Goal: Complete application form

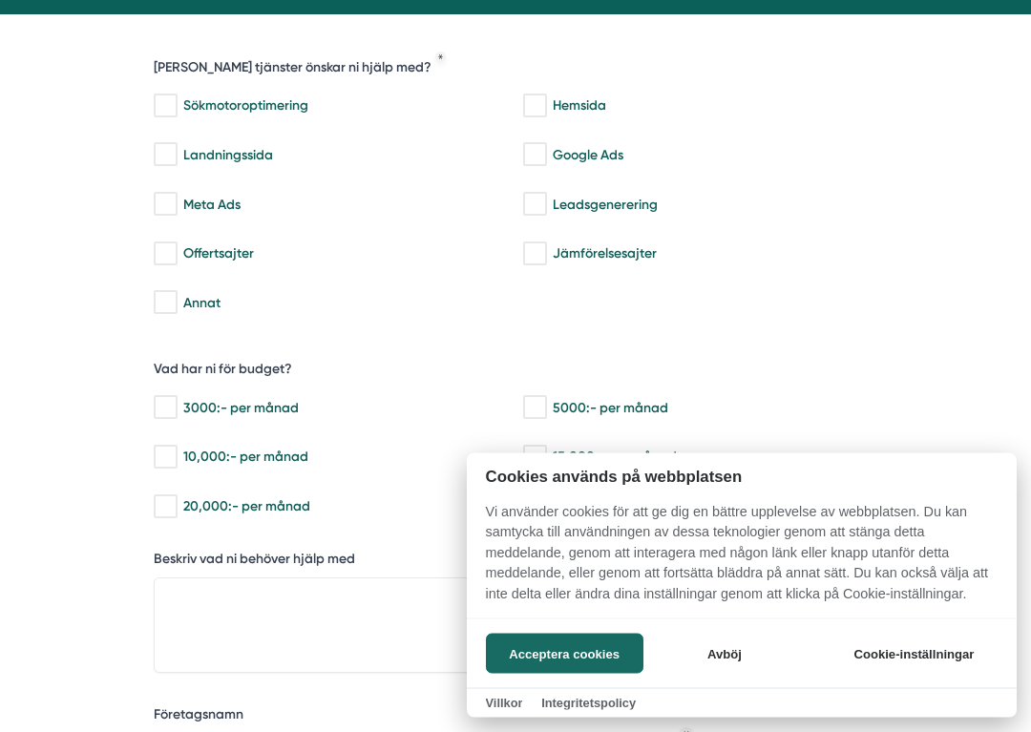
scroll to position [402, 0]
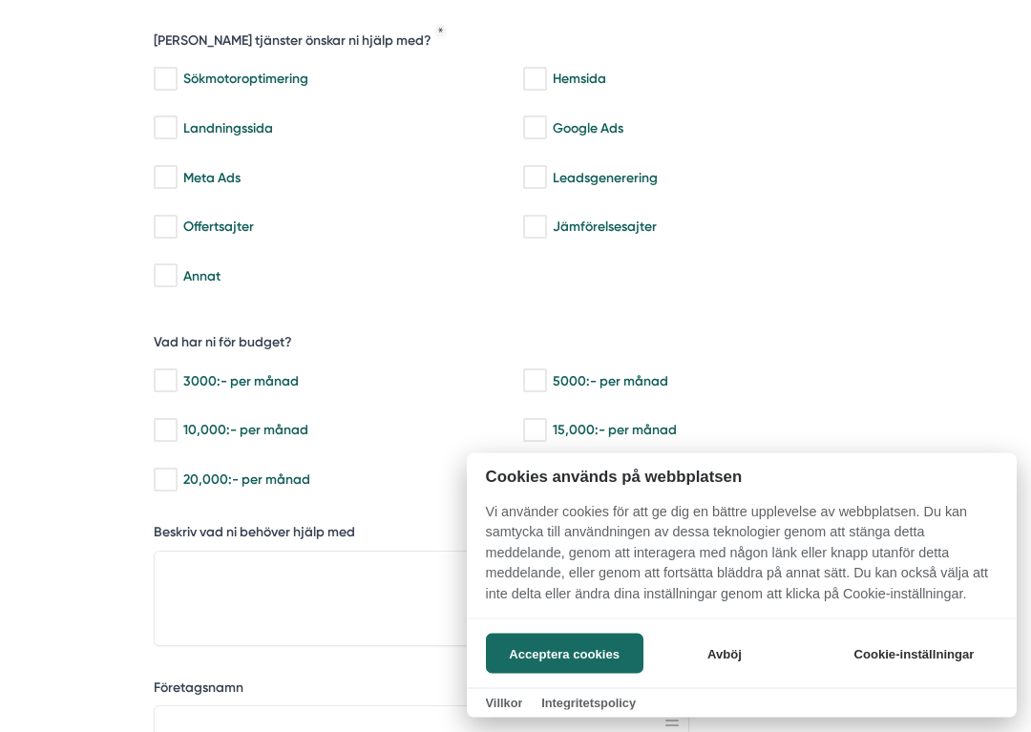
click at [356, 551] on div at bounding box center [515, 366] width 1031 height 732
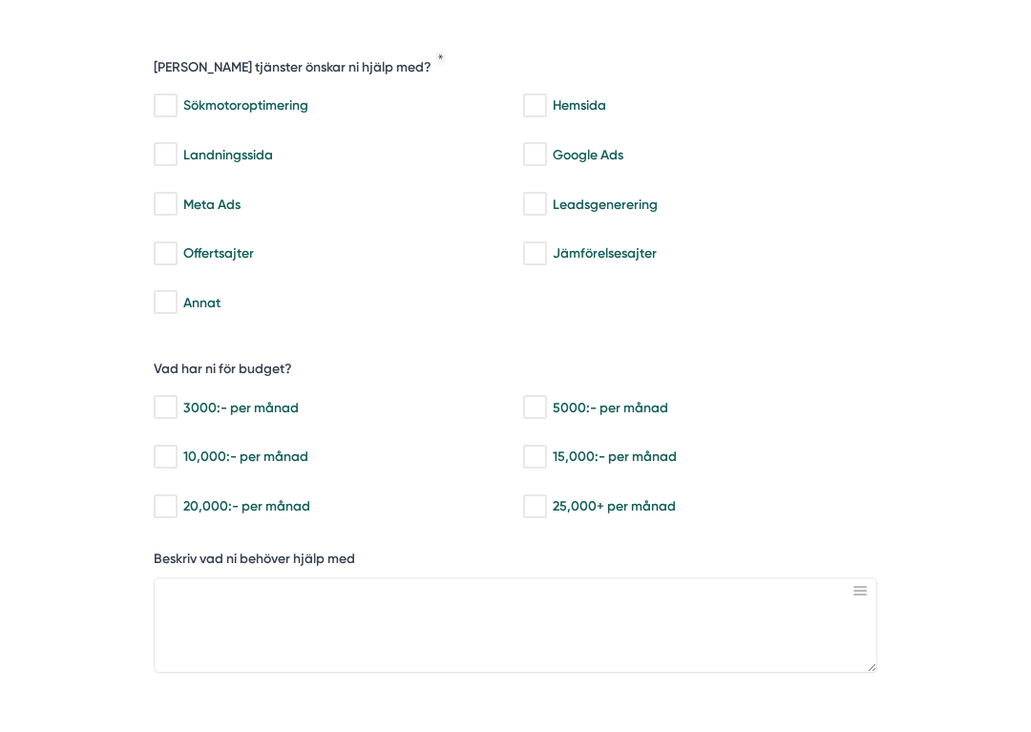
scroll to position [408, 0]
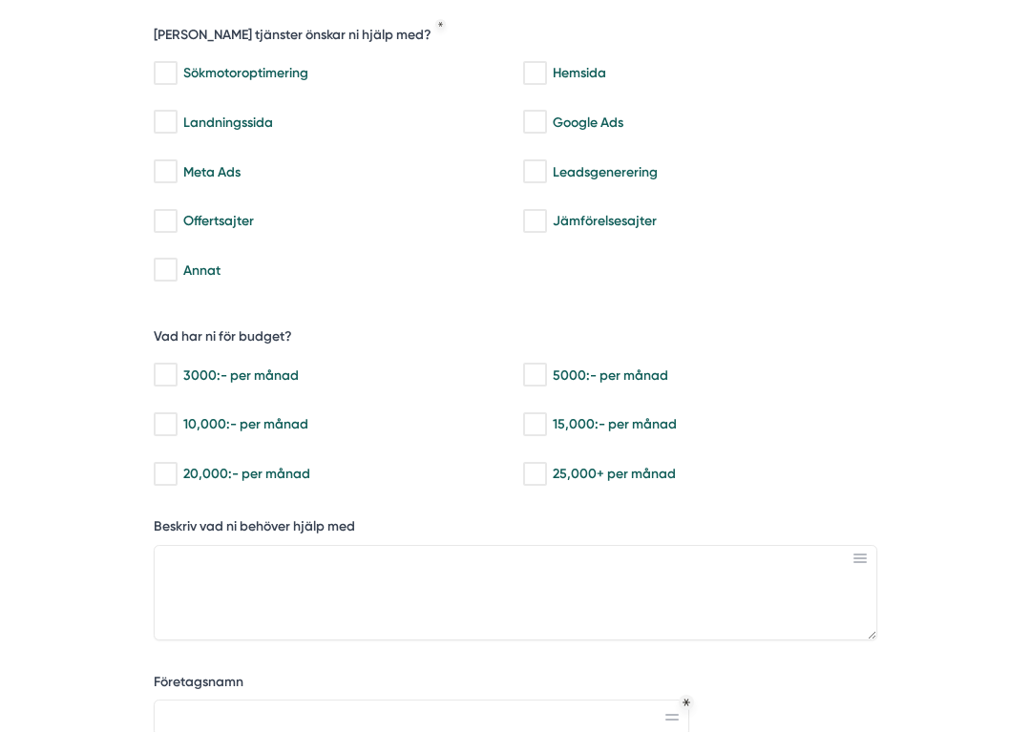
click at [273, 367] on div "3000:- per månad" at bounding box center [328, 374] width 349 height 19
click at [176, 367] on input "3000:- per månad" at bounding box center [165, 374] width 22 height 19
checkbox input "true"
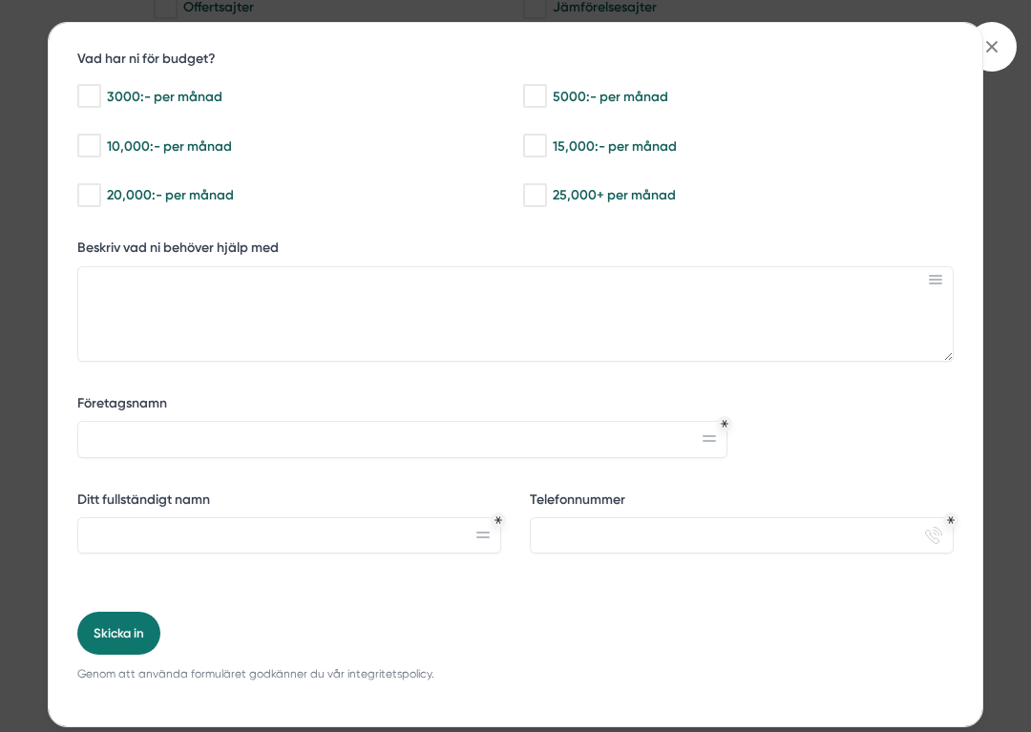
scroll to position [386, 0]
click at [298, 538] on input "Ditt fullständigt namn" at bounding box center [288, 536] width 423 height 36
click at [71, 30] on div "bbc9b822-b2c6-488a-ab3e-9a2d59e49c7c Behöver du hjälp med trygg tillväxt? [PERS…" at bounding box center [515, 179] width 933 height 1084
click at [95, 19] on div "bbc9b822-b2c6-488a-ab3e-9a2d59e49c7c Behöver du hjälp med trygg tillväxt? [PERS…" at bounding box center [515, 366] width 1031 height 732
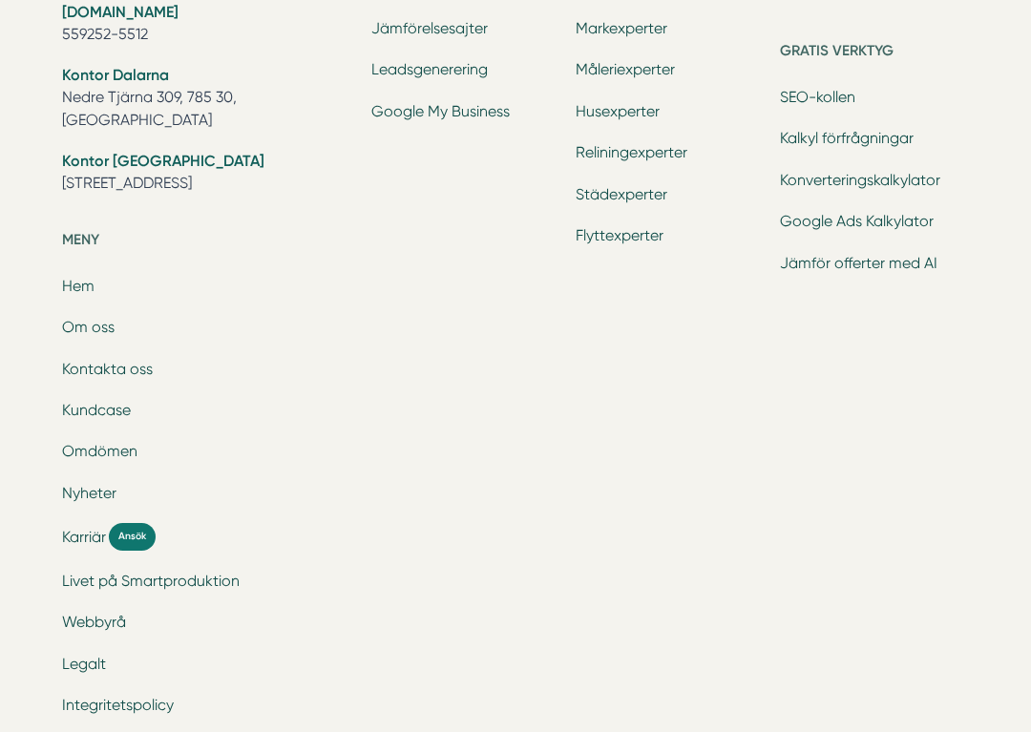
scroll to position [2290, 0]
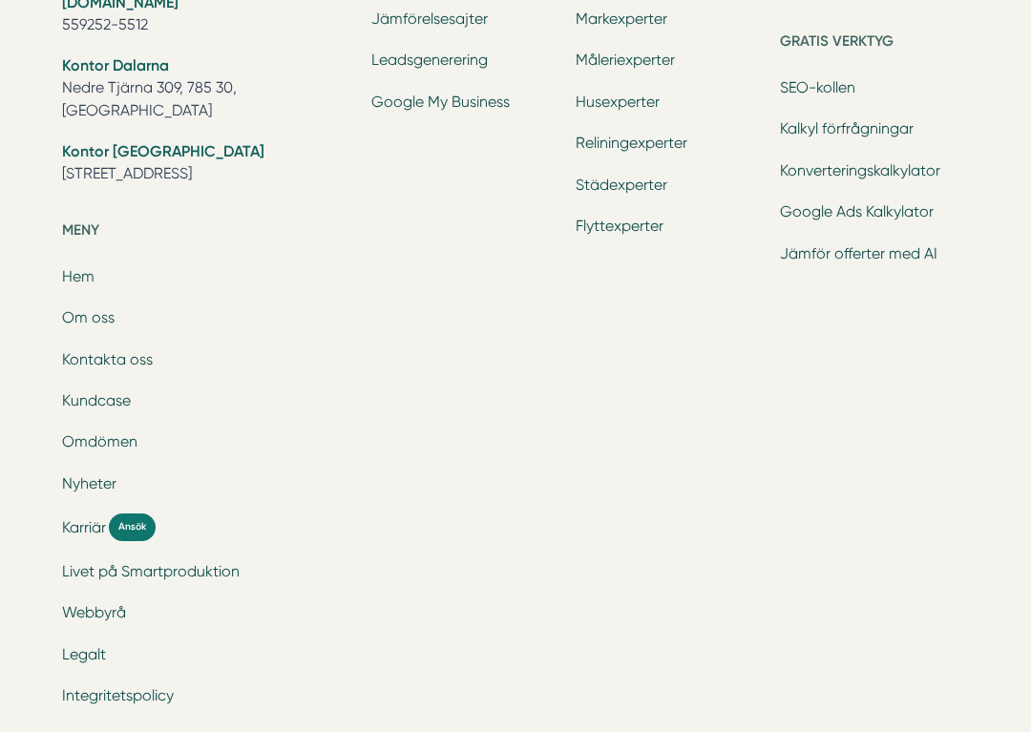
click at [356, 478] on div "Smartproduktion är ett entreprenörsdrivet tillväxtbolag som är specifikt inrikt…" at bounding box center [515, 219] width 907 height 1013
click at [355, 481] on div "Smartproduktion är ett entreprenörsdrivet tillväxtbolag som är specifikt inrikt…" at bounding box center [515, 219] width 907 height 1013
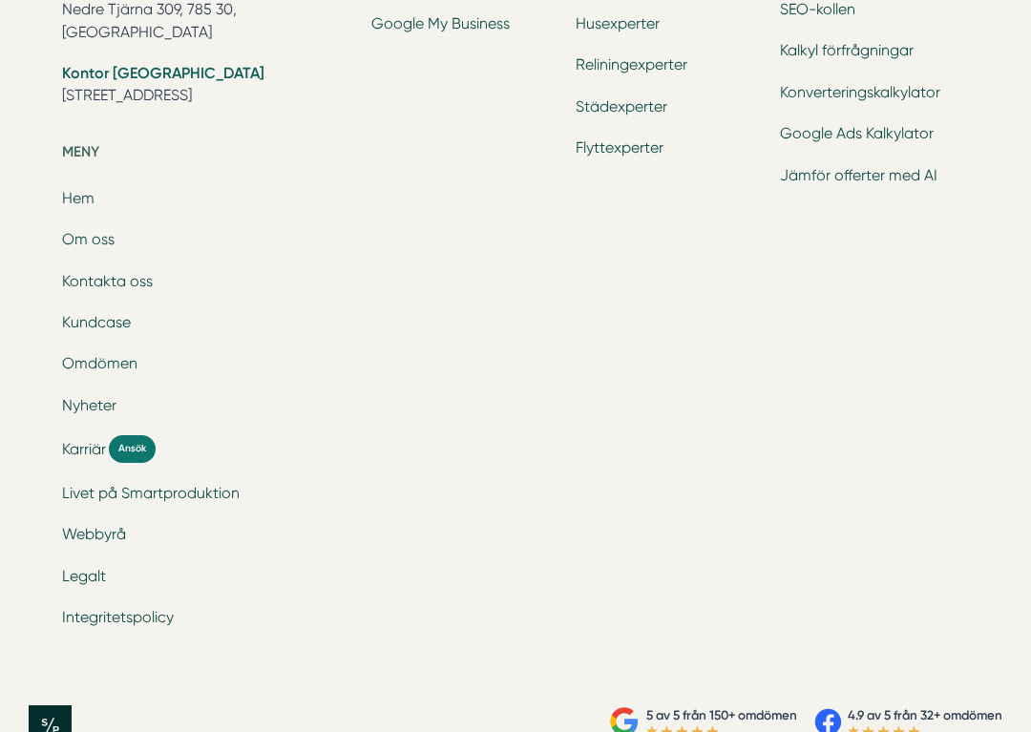
scroll to position [2386, 0]
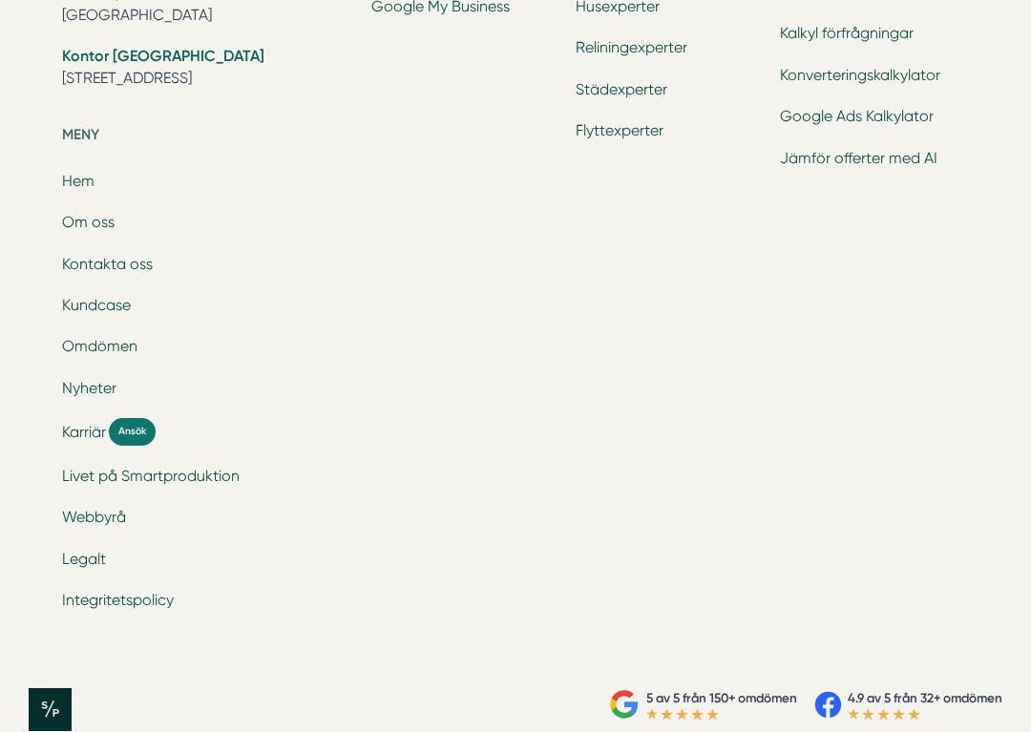
click at [59, 12] on div "Smartproduktion är ett entreprenörsdrivet tillväxtbolag som är specifikt inrikt…" at bounding box center [516, 124] width 944 height 1072
click at [57, 12] on div "Smartproduktion är ett entreprenörsdrivet tillväxtbolag som är specifikt inrikt…" at bounding box center [516, 124] width 944 height 1072
click at [56, 12] on div "Smartproduktion är ett entreprenörsdrivet tillväxtbolag som är specifikt inrikt…" at bounding box center [516, 124] width 944 height 1072
click at [55, 15] on div "Smartproduktion är ett entreprenörsdrivet tillväxtbolag som är specifikt inrikt…" at bounding box center [516, 124] width 944 height 1072
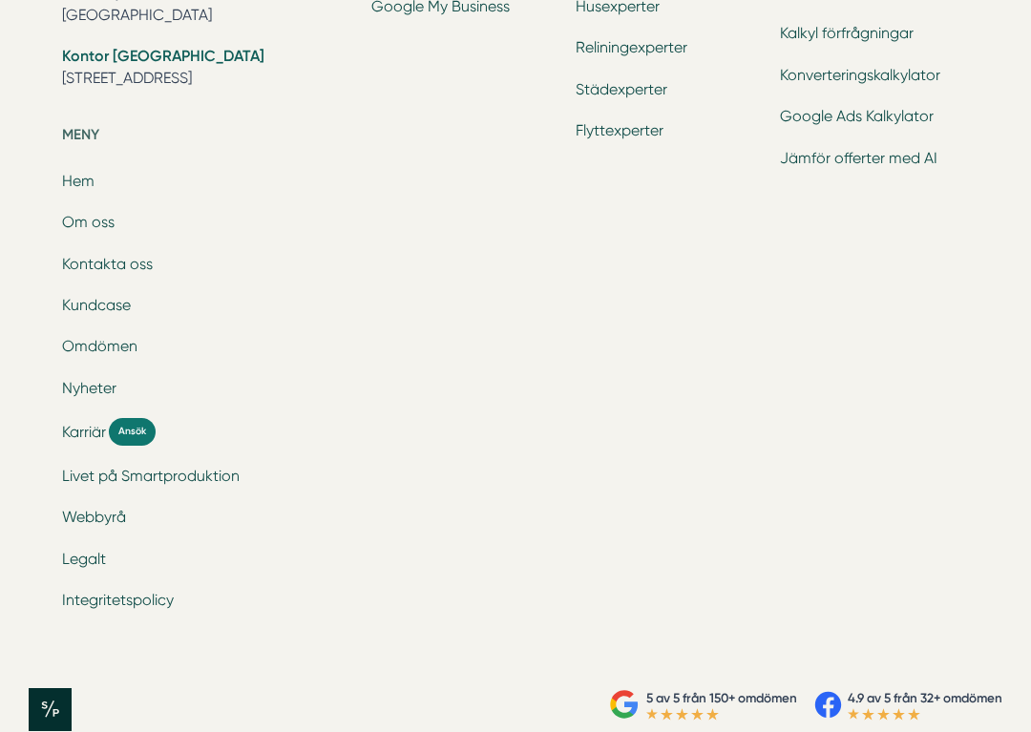
click at [54, 16] on div "Smartproduktion är ett entreprenörsdrivet tillväxtbolag som är specifikt inrikt…" at bounding box center [516, 124] width 944 height 1072
click at [89, 688] on div "5 av 5 från 150+ omdömen 4.9 av 5 från 32+ omdömen" at bounding box center [515, 709] width 972 height 43
click at [78, 688] on div "5 av 5 från 150+ omdömen 4.9 av 5 från 32+ omdömen" at bounding box center [515, 709] width 972 height 43
click at [646, 709] on icon at bounding box center [652, 714] width 12 height 11
click at [78, 688] on div "5 av 5 från 150+ omdömen 4.9 av 5 från 32+ omdömen" at bounding box center [515, 709] width 972 height 43
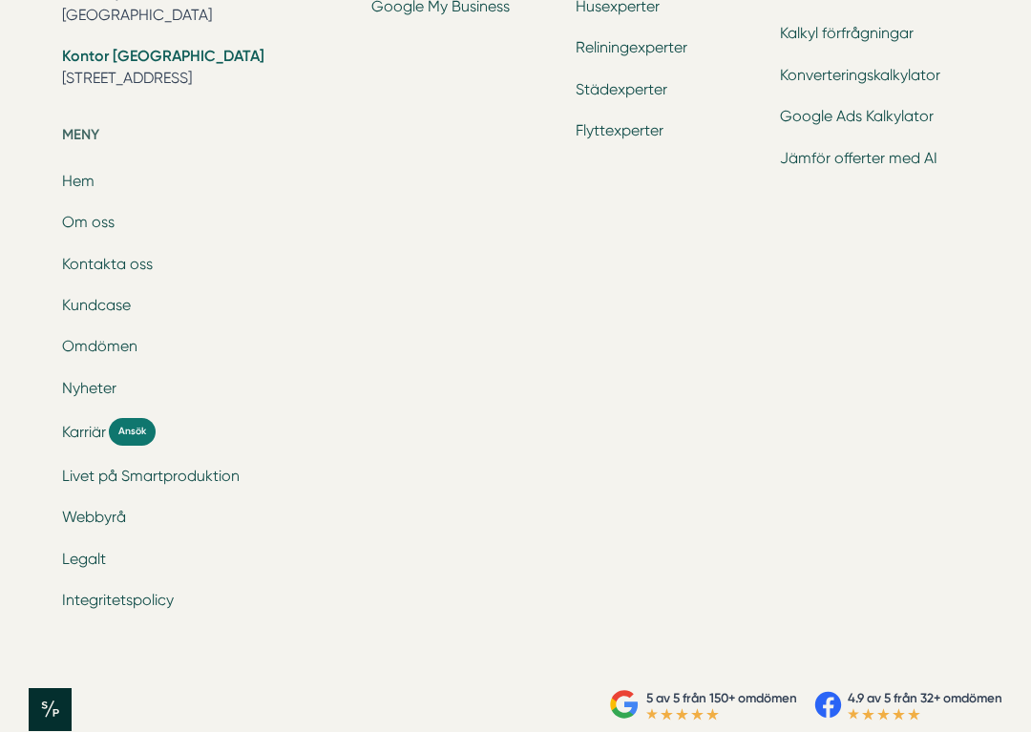
click at [79, 688] on div "5 av 5 från 150+ omdömen 4.9 av 5 från 32+ omdömen" at bounding box center [515, 709] width 972 height 43
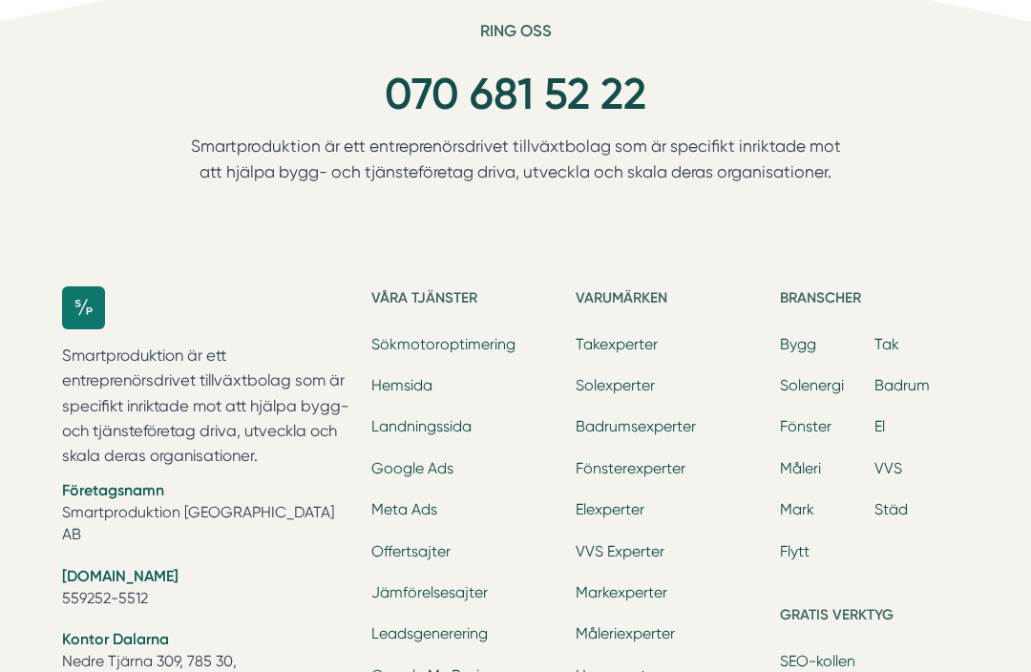
scroll to position [1715, 0]
